Goal: Task Accomplishment & Management: Use online tool/utility

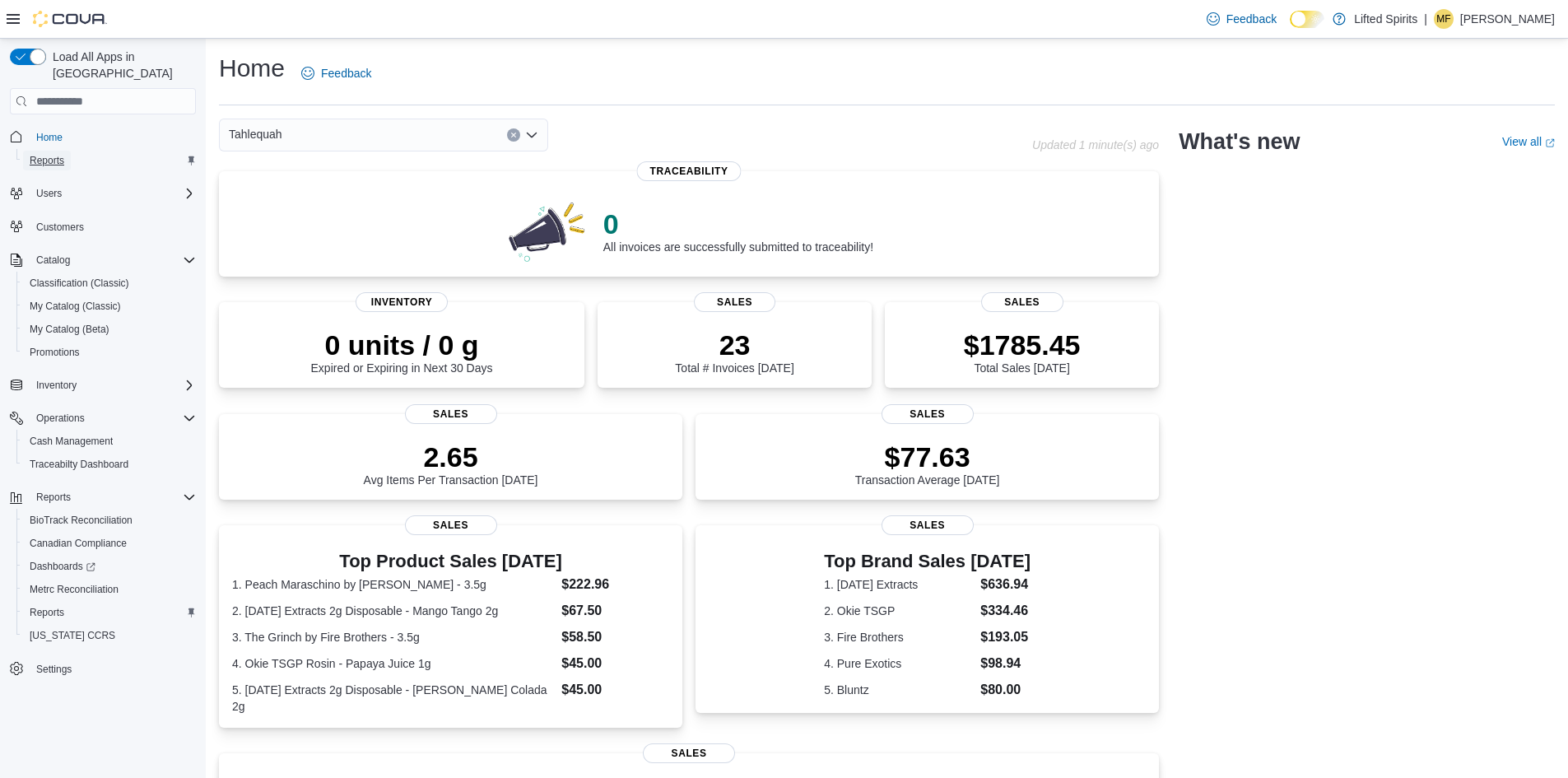
click at [65, 150] on link "Reports" at bounding box center [47, 160] width 48 height 20
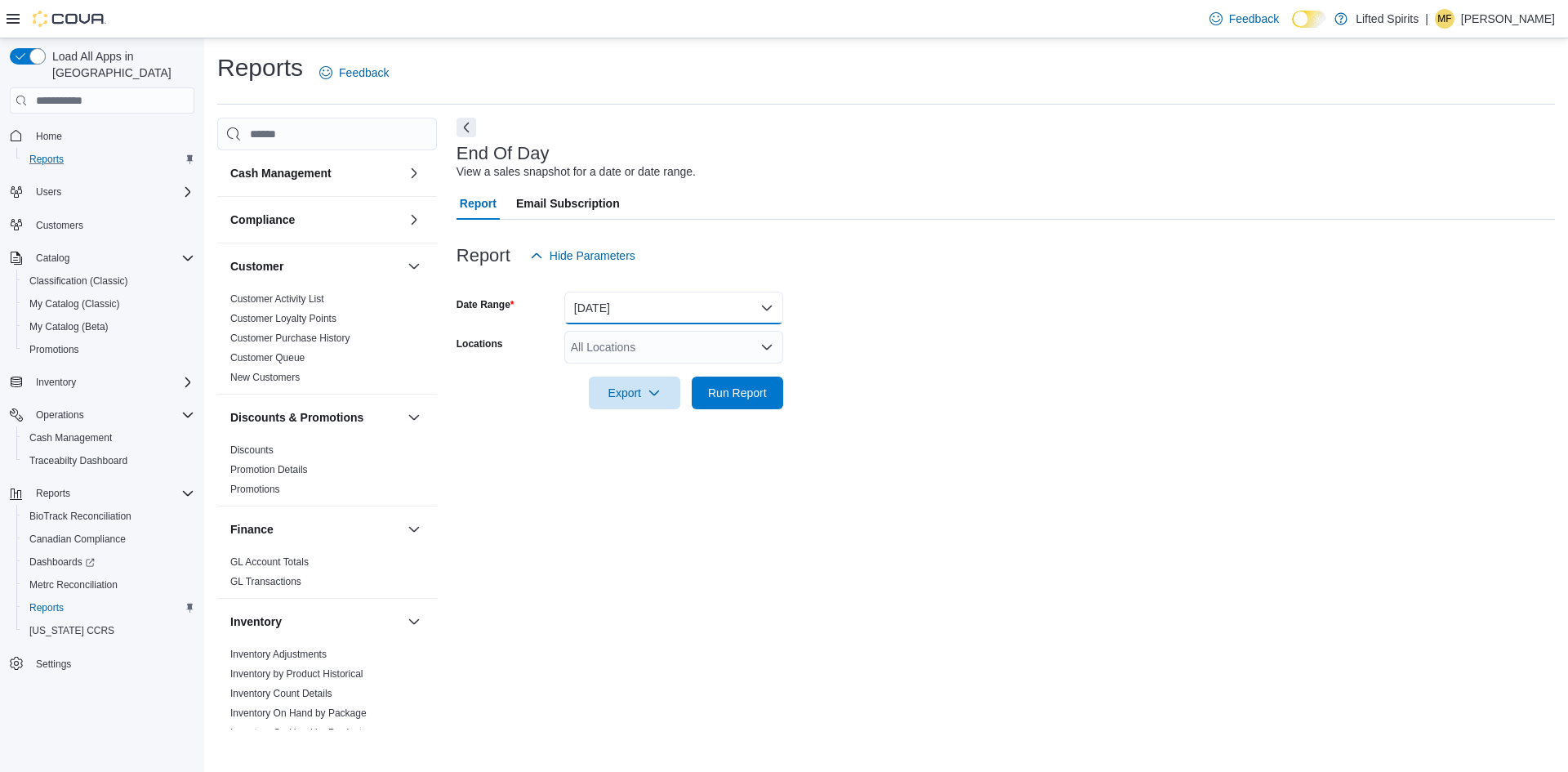
click at [595, 318] on button "[DATE]" at bounding box center [674, 307] width 219 height 33
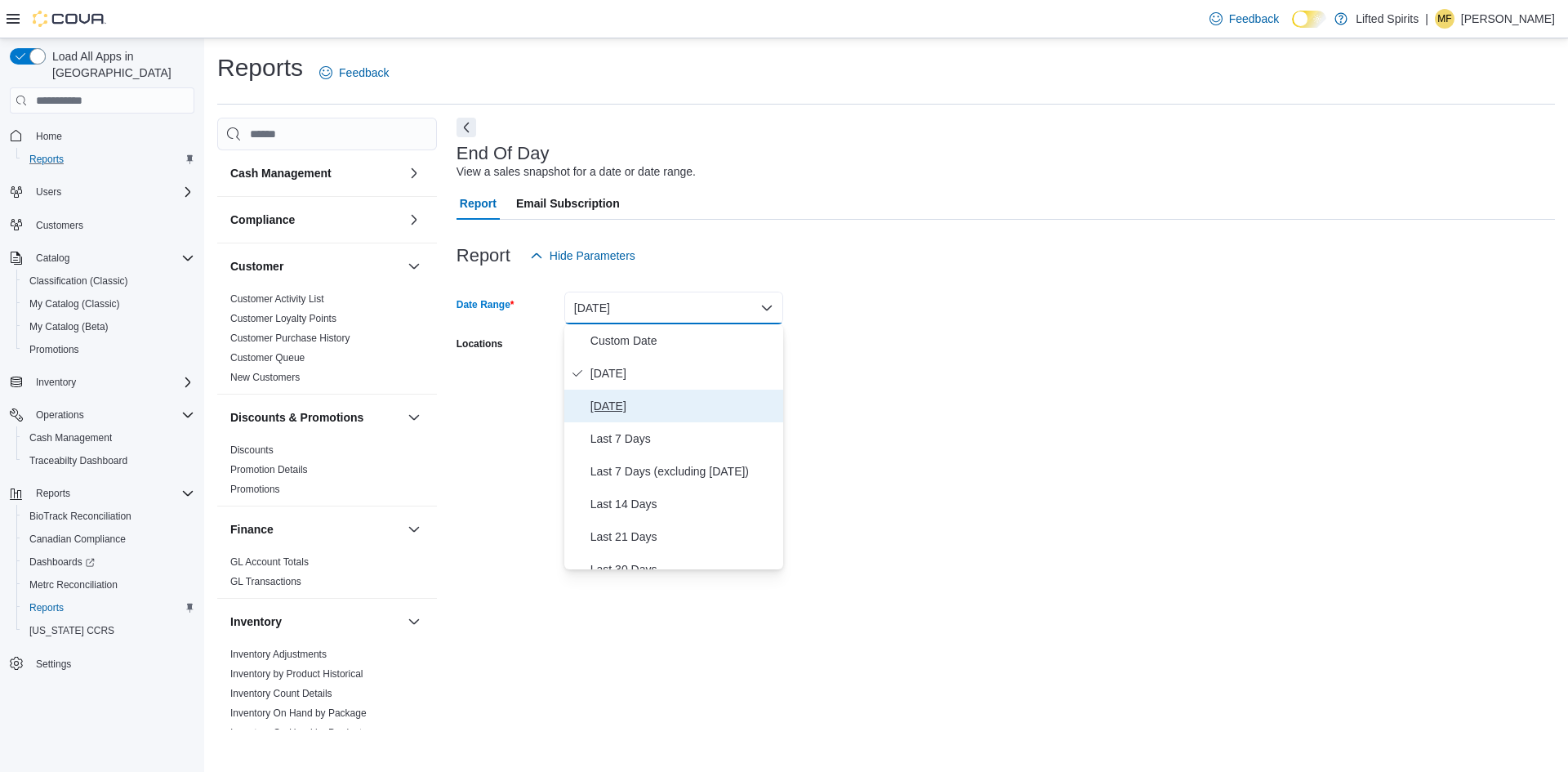
click at [630, 396] on button "[DATE]" at bounding box center [674, 405] width 219 height 33
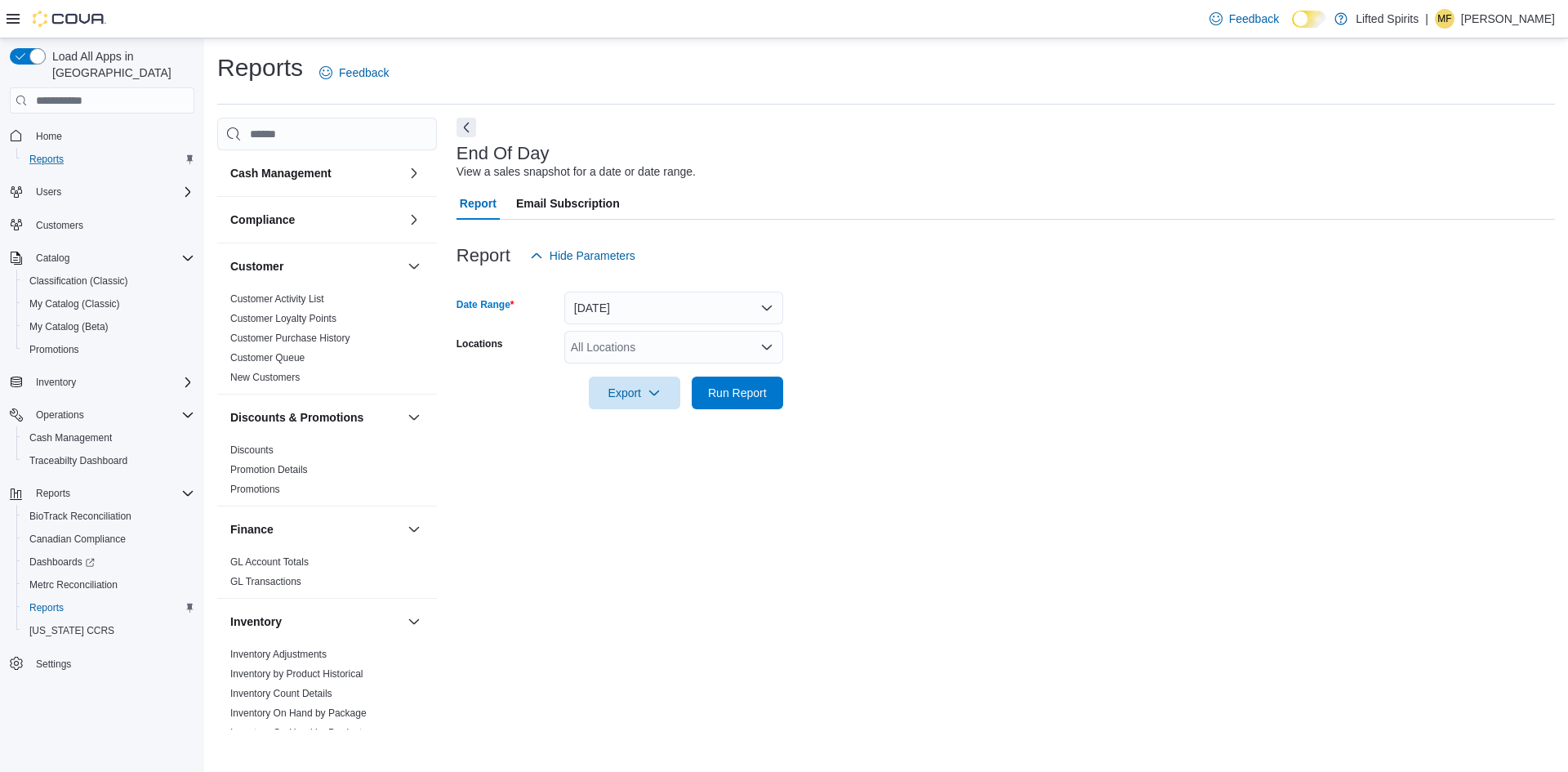
click at [631, 348] on div "All Locations" at bounding box center [674, 347] width 219 height 33
click at [643, 402] on span "Muskogee" at bounding box center [626, 398] width 53 height 17
drag, startPoint x: 931, startPoint y: 431, endPoint x: 816, endPoint y: 412, distance: 116.6
click at [931, 431] on div "End Of Day View a sales snapshot for a date or date range. Report Email Subscri…" at bounding box center [1006, 423] width 1098 height 612
click at [745, 401] on span "Run Report" at bounding box center [737, 392] width 72 height 33
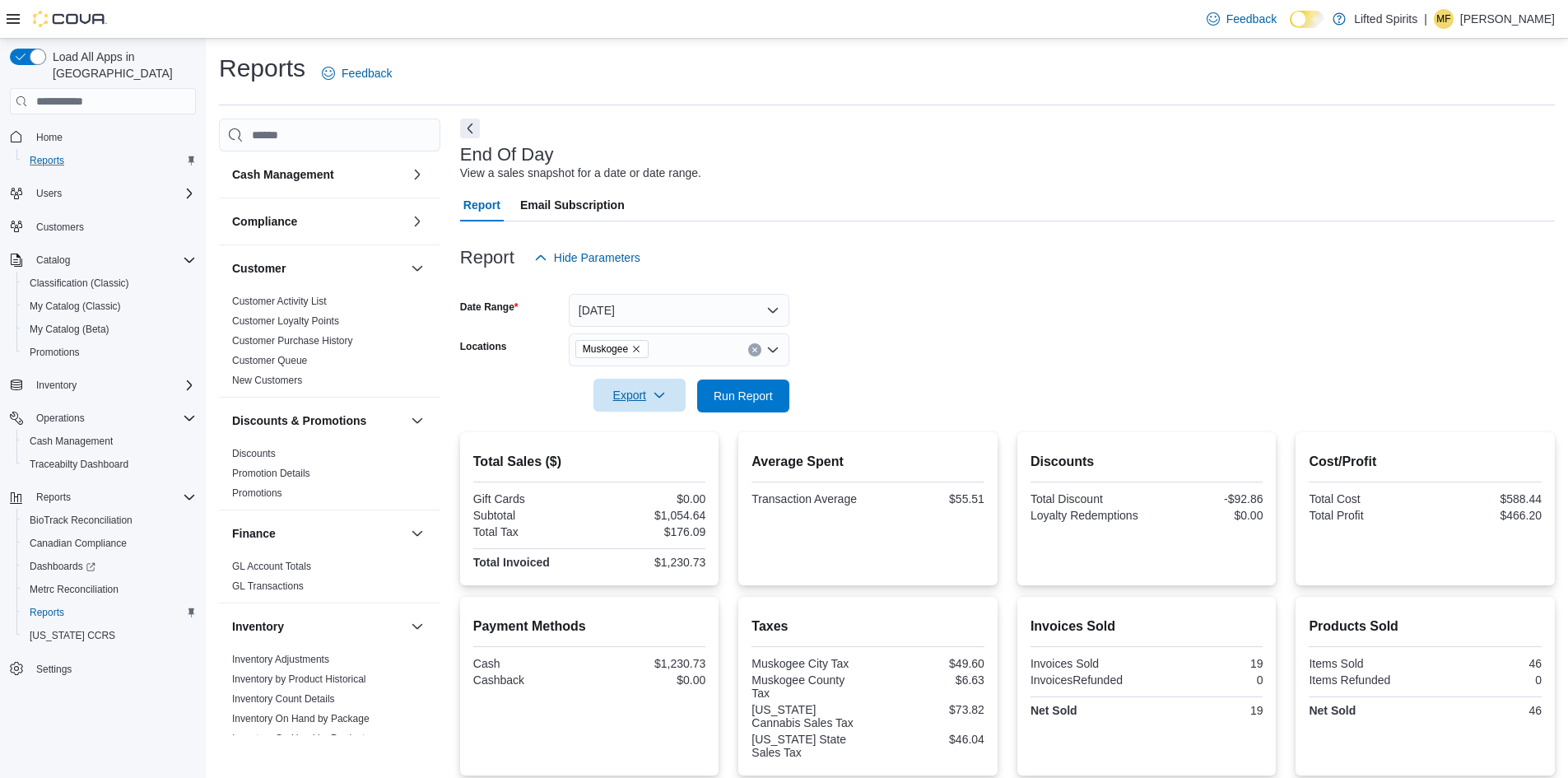
click at [664, 401] on icon "button" at bounding box center [659, 395] width 13 height 13
click at [659, 458] on span "Export to Pdf" at bounding box center [642, 462] width 74 height 13
click at [635, 348] on icon "Remove Muskogee from selection in this group" at bounding box center [636, 349] width 10 height 10
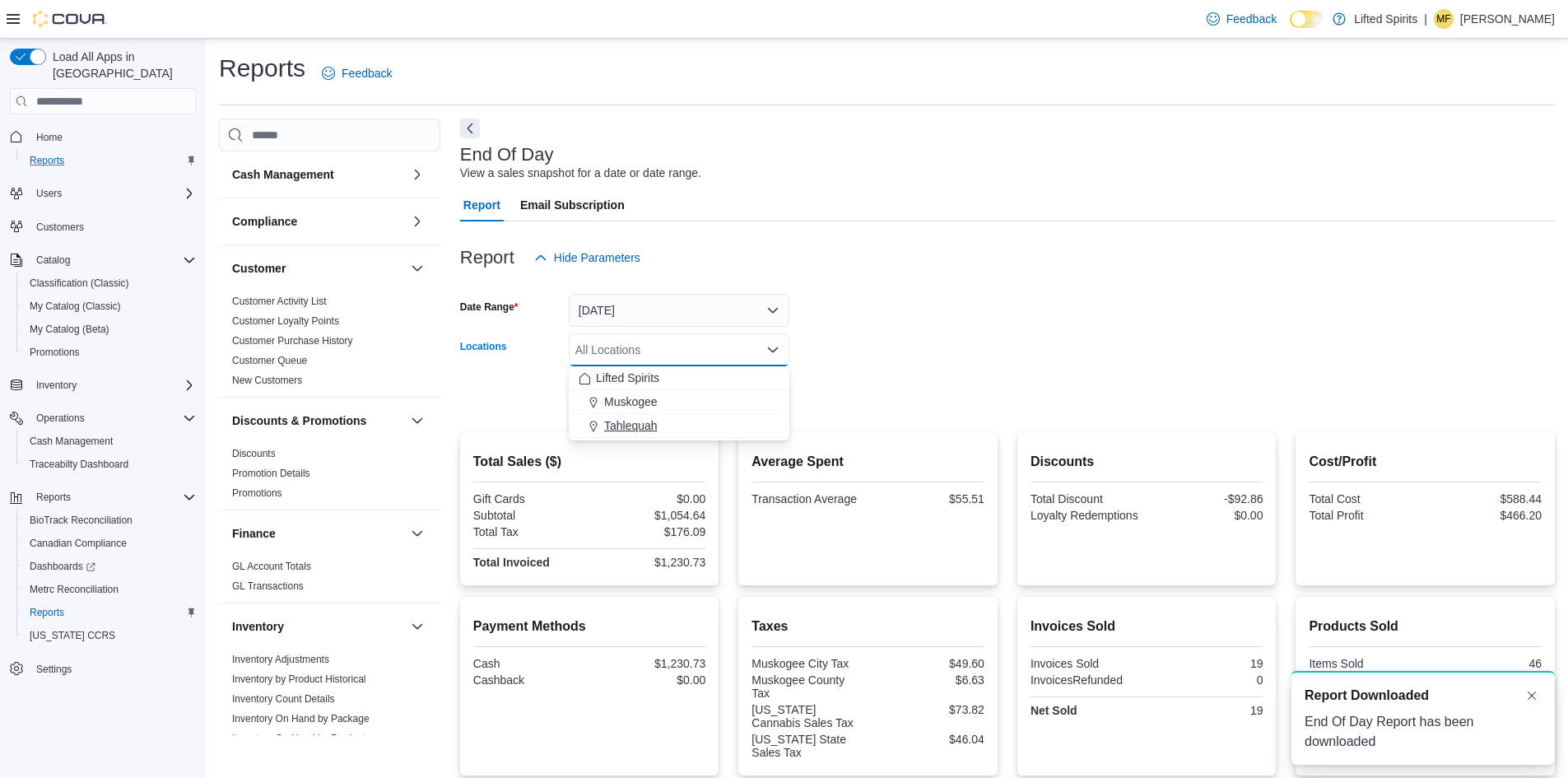
click at [634, 419] on span "Tahlequah" at bounding box center [631, 425] width 53 height 17
click at [861, 361] on form "Date Range [DATE] Locations [GEOGRAPHIC_DATA] Combo box. Selected. [GEOGRAPHIC_…" at bounding box center [1007, 343] width 1095 height 138
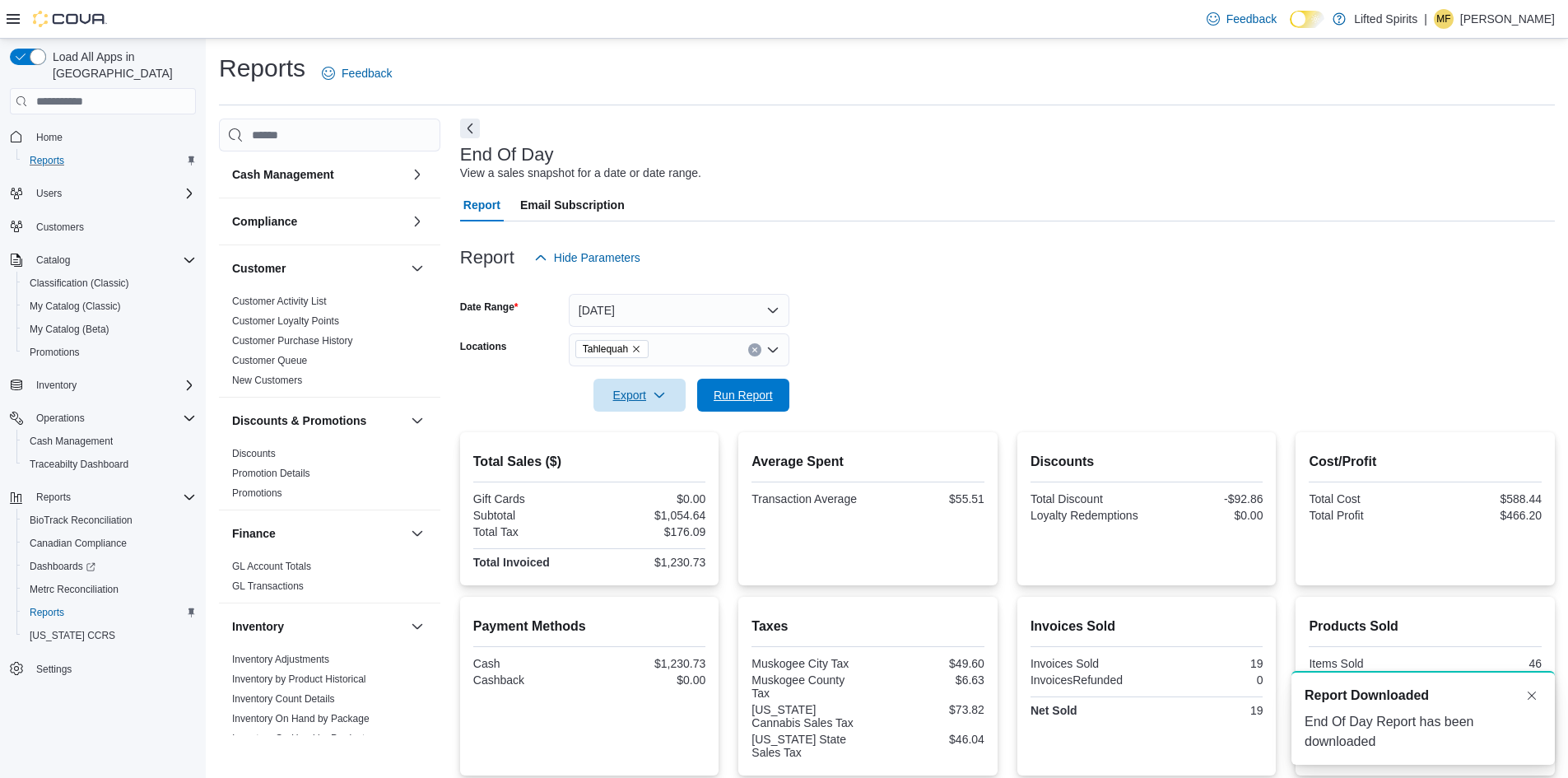
click at [766, 393] on span "Run Report" at bounding box center [743, 395] width 60 height 17
click at [654, 405] on span "Export" at bounding box center [639, 395] width 72 height 33
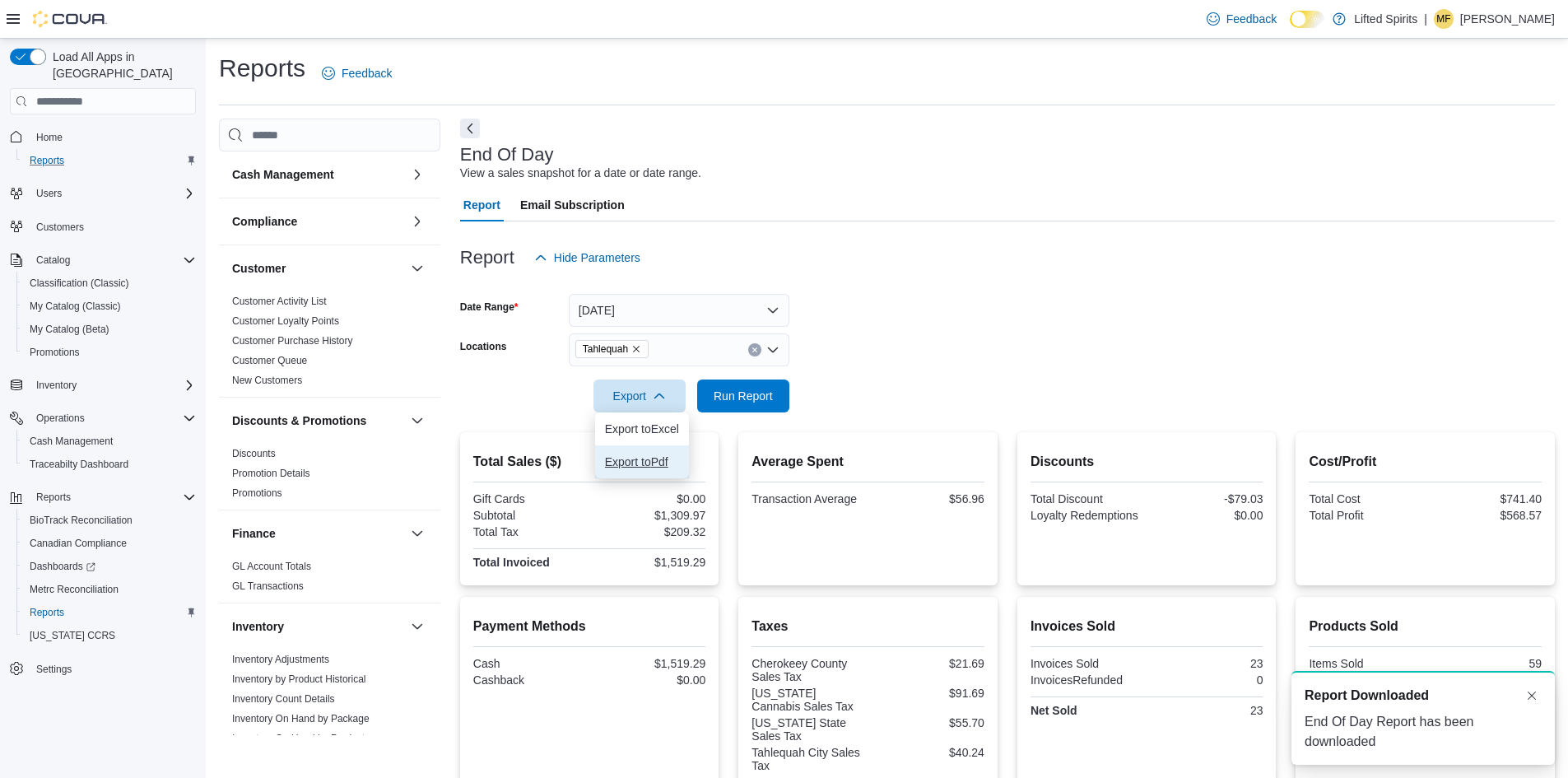
click at [650, 459] on span "Export to Pdf" at bounding box center [642, 462] width 74 height 13
